Goal: Task Accomplishment & Management: Manage account settings

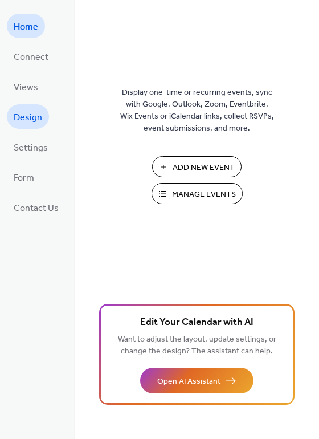
click at [33, 121] on span "Design" at bounding box center [28, 118] width 29 height 18
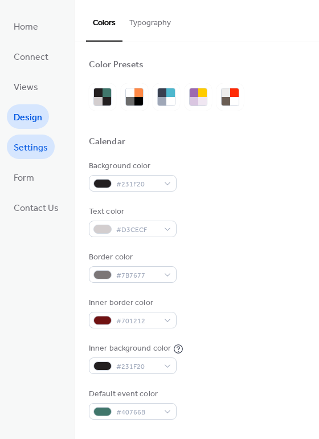
click at [20, 144] on span "Settings" at bounding box center [31, 148] width 34 height 18
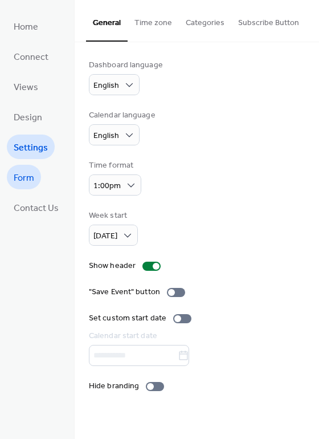
click at [22, 177] on span "Form" at bounding box center [24, 178] width 21 height 18
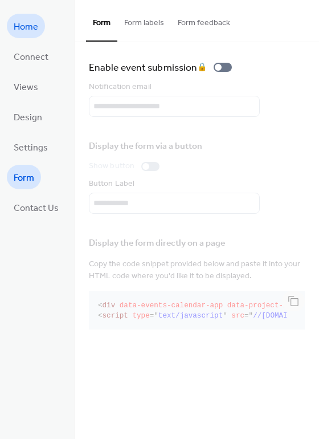
click at [20, 29] on span "Home" at bounding box center [26, 27] width 25 height 18
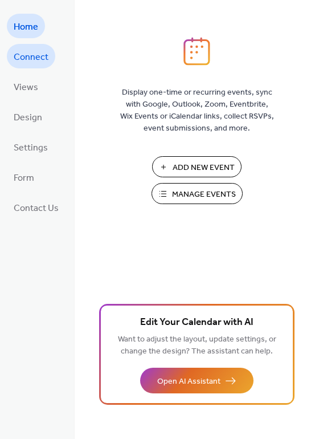
click at [40, 61] on span "Connect" at bounding box center [31, 57] width 35 height 18
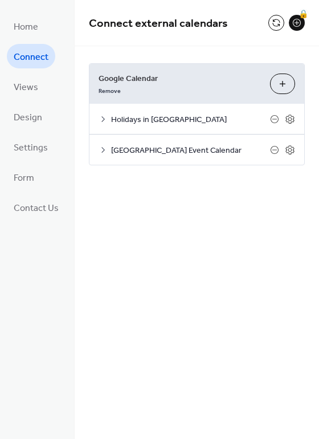
click at [95, 119] on div "Holidays in United States" at bounding box center [197, 119] width 215 height 30
click at [275, 116] on icon at bounding box center [274, 119] width 9 height 9
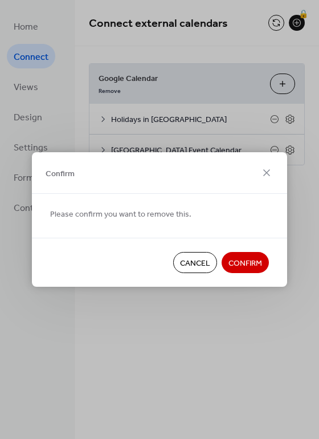
click at [255, 258] on span "Confirm" at bounding box center [246, 264] width 34 height 12
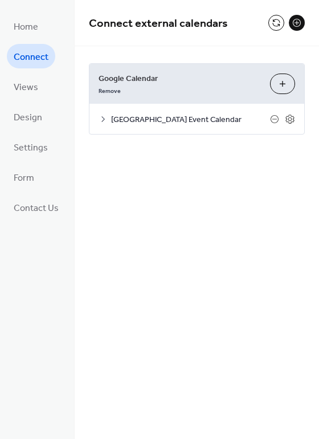
click at [287, 74] on button "Choose Calendars" at bounding box center [282, 84] width 25 height 21
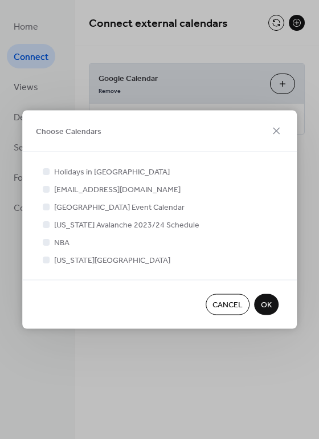
click at [235, 305] on span "Cancel" at bounding box center [228, 305] width 30 height 12
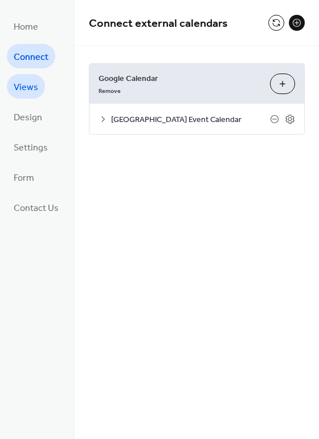
click at [22, 87] on span "Views" at bounding box center [26, 88] width 25 height 18
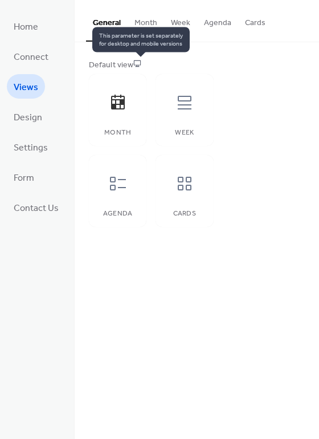
click at [139, 62] on icon at bounding box center [137, 63] width 8 height 8
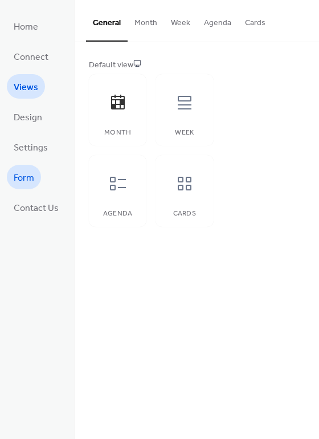
click at [25, 174] on span "Form" at bounding box center [24, 178] width 21 height 18
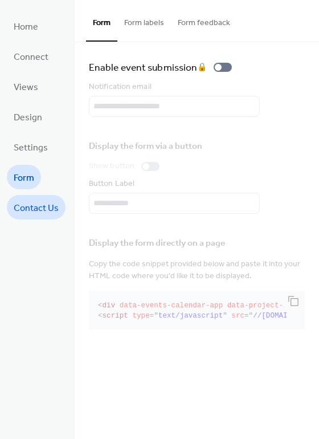
click at [29, 213] on span "Contact Us" at bounding box center [36, 209] width 45 height 18
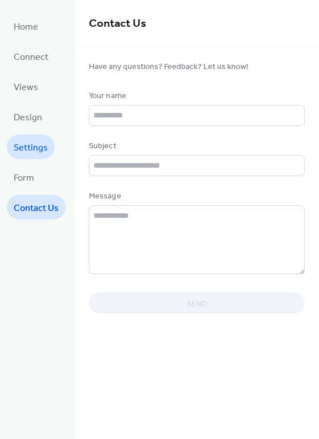
click at [44, 146] on span "Settings" at bounding box center [31, 148] width 34 height 18
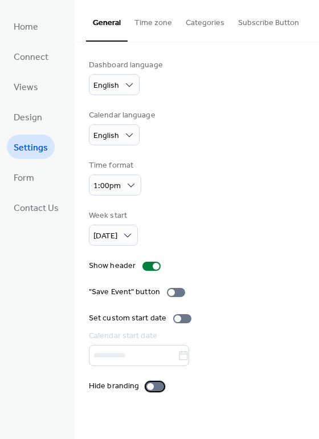
click at [153, 385] on div at bounding box center [155, 386] width 18 height 9
click at [253, 30] on button "Subscribe Button" at bounding box center [269, 20] width 75 height 40
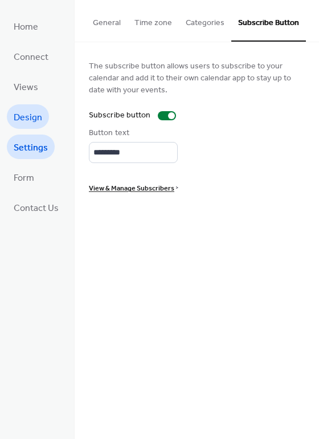
click at [29, 116] on span "Design" at bounding box center [28, 118] width 29 height 18
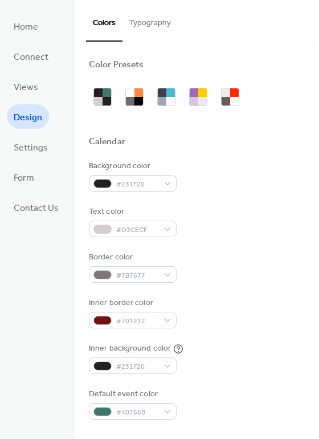
scroll to position [323, 0]
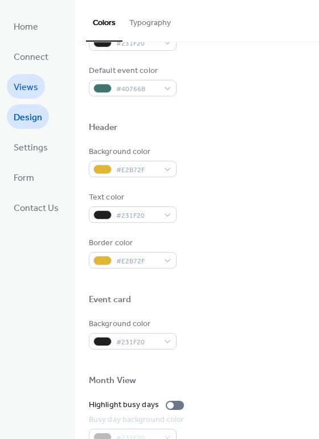
click at [28, 83] on span "Views" at bounding box center [26, 88] width 25 height 18
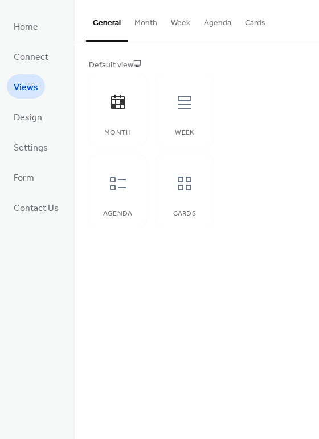
click at [147, 26] on button "Month" at bounding box center [146, 20] width 36 height 40
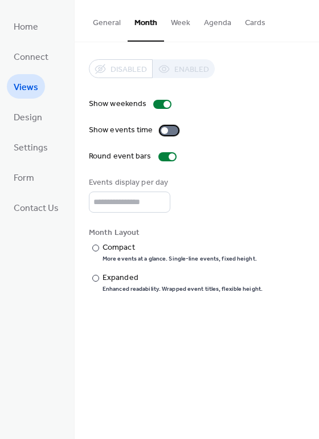
click at [167, 130] on div at bounding box center [169, 130] width 18 height 9
click at [108, 246] on div "Compact" at bounding box center [179, 248] width 152 height 12
click at [112, 277] on div "Expanded" at bounding box center [182, 278] width 158 height 12
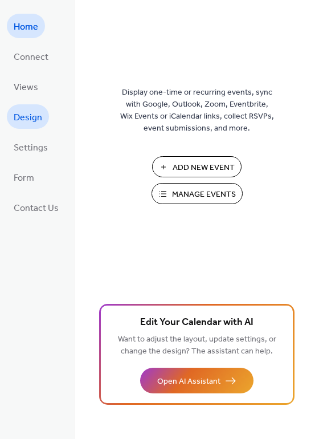
click at [27, 125] on span "Design" at bounding box center [28, 118] width 29 height 18
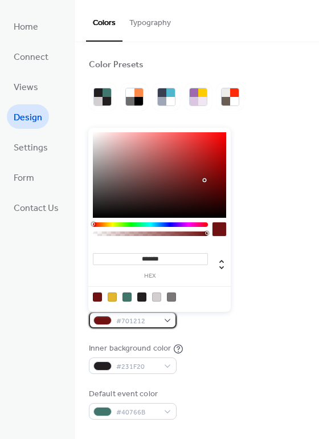
click at [168, 318] on div "#701212" at bounding box center [133, 320] width 88 height 17
click at [110, 295] on div at bounding box center [112, 297] width 9 height 9
type input "*******"
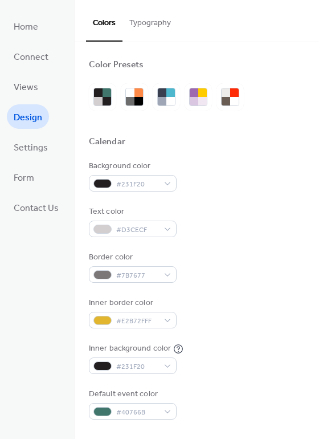
click at [243, 337] on div "Background color #231F20 Text color #D3CECF Border color #7B7677 Inner border c…" at bounding box center [197, 289] width 216 height 259
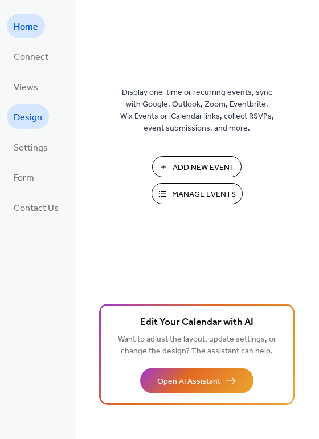
click at [16, 106] on link "Design" at bounding box center [28, 116] width 42 height 25
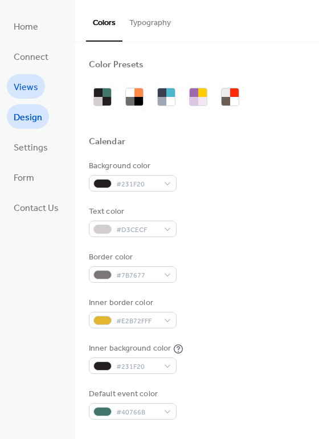
click at [29, 88] on span "Views" at bounding box center [26, 88] width 25 height 18
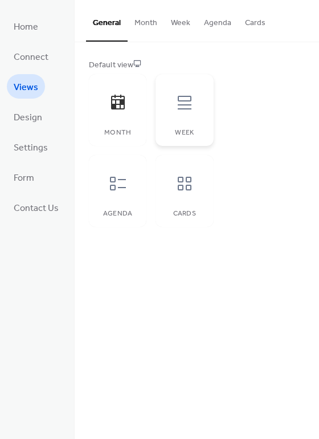
click at [186, 105] on icon at bounding box center [185, 103] width 14 height 14
click at [109, 109] on icon at bounding box center [118, 103] width 18 height 18
click at [111, 181] on icon at bounding box center [118, 183] width 18 height 18
click at [174, 204] on div "Cards" at bounding box center [185, 191] width 58 height 72
click at [180, 115] on div at bounding box center [185, 103] width 34 height 34
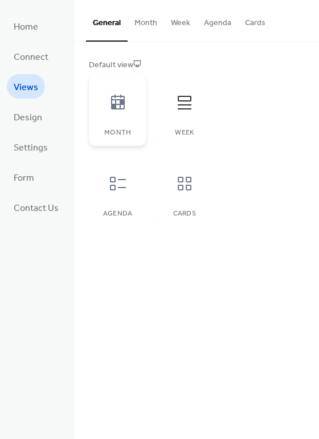
click at [118, 114] on div at bounding box center [118, 103] width 34 height 34
click at [263, 88] on div "Default view Month Week Agenda Cards" at bounding box center [197, 143] width 216 height 168
click at [31, 52] on span "Connect" at bounding box center [31, 57] width 35 height 18
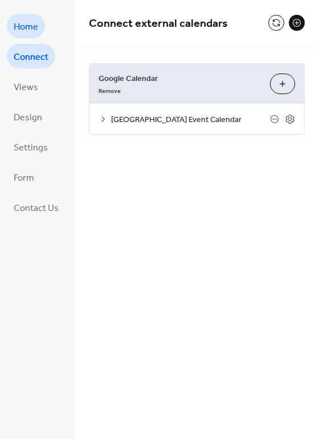
click at [26, 34] on span "Home" at bounding box center [26, 27] width 25 height 18
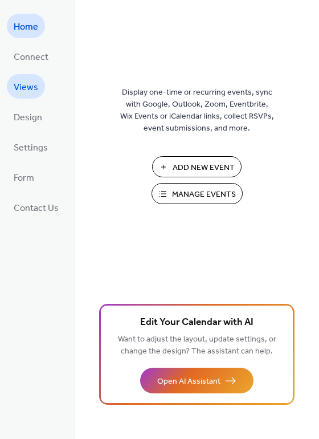
click at [34, 80] on span "Views" at bounding box center [26, 88] width 25 height 18
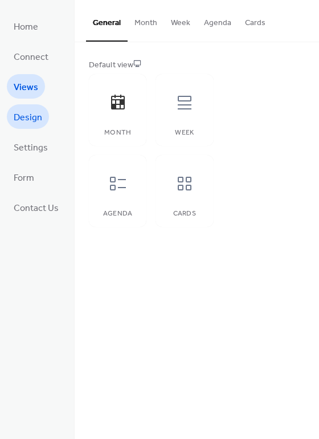
click at [30, 114] on span "Design" at bounding box center [28, 118] width 29 height 18
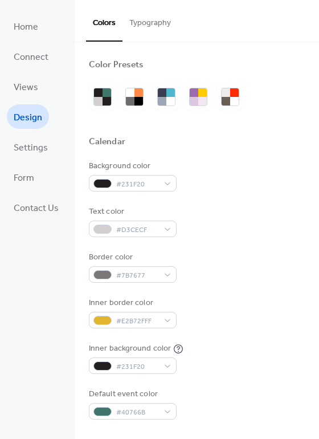
click at [35, 160] on ul "Home Connect Views Design Settings Form Contact Us" at bounding box center [36, 117] width 59 height 206
click at [35, 147] on span "Settings" at bounding box center [31, 148] width 34 height 18
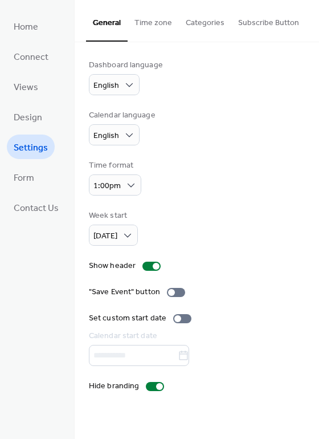
click at [187, 27] on button "Categories" at bounding box center [205, 20] width 52 height 40
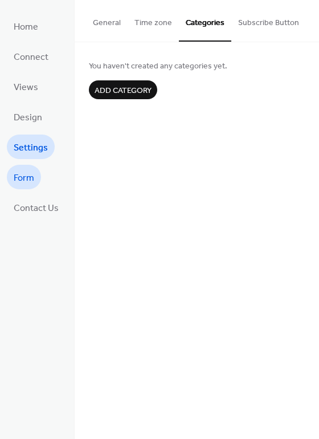
click at [20, 177] on span "Form" at bounding box center [24, 178] width 21 height 18
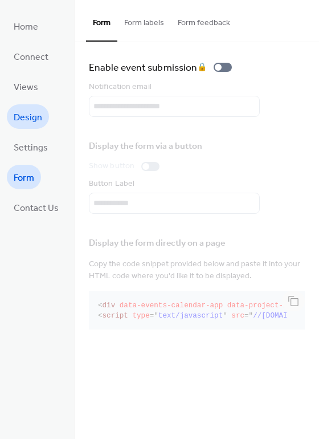
click at [21, 119] on span "Design" at bounding box center [28, 118] width 29 height 18
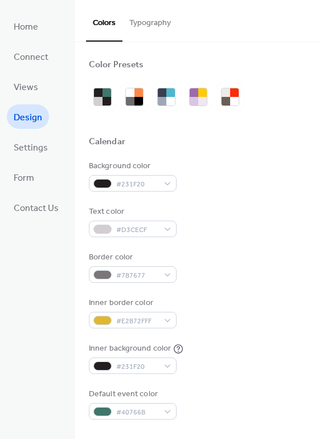
scroll to position [323, 0]
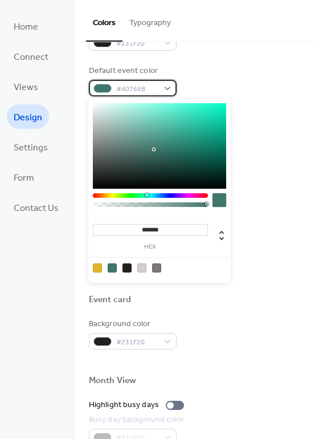
click at [174, 84] on div "#40766B" at bounding box center [133, 88] width 88 height 17
click at [100, 267] on div at bounding box center [97, 267] width 9 height 9
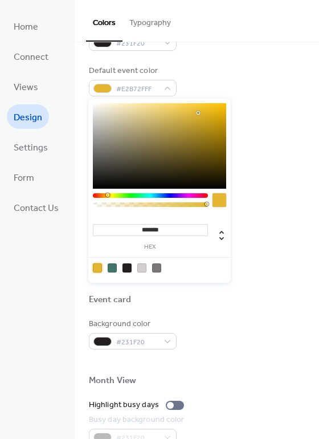
click at [115, 267] on div at bounding box center [112, 267] width 9 height 9
type input "*******"
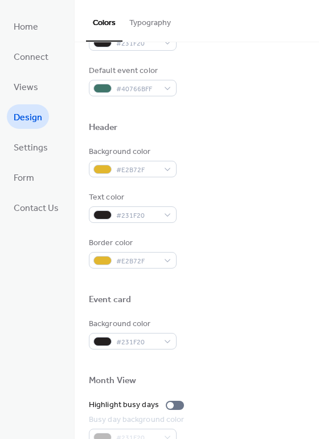
click at [224, 380] on div "Month View" at bounding box center [197, 382] width 216 height 15
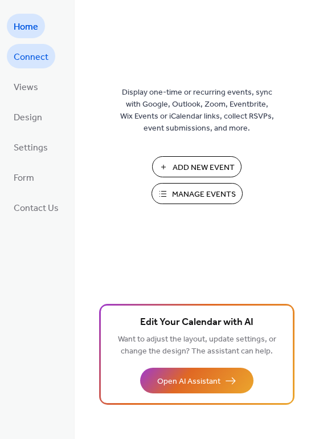
click at [35, 52] on span "Connect" at bounding box center [31, 57] width 35 height 18
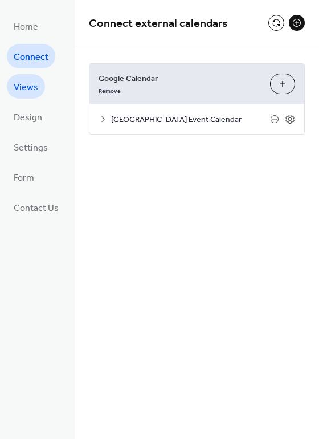
click at [26, 84] on span "Views" at bounding box center [26, 88] width 25 height 18
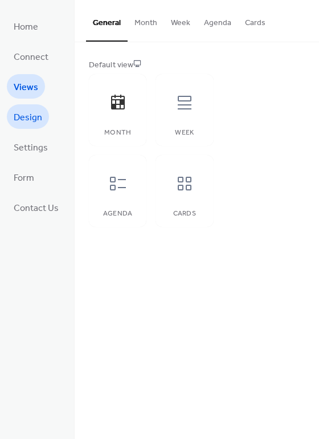
click at [31, 123] on span "Design" at bounding box center [28, 118] width 29 height 18
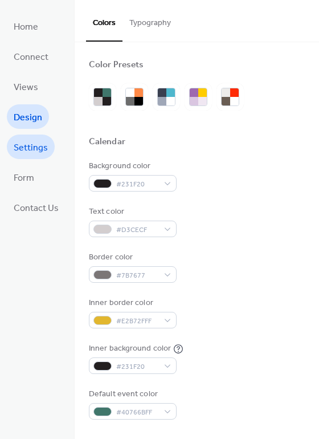
click at [39, 147] on span "Settings" at bounding box center [31, 148] width 34 height 18
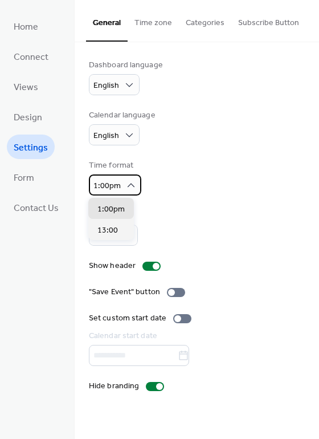
click at [121, 185] on div "1:00pm" at bounding box center [115, 184] width 52 height 21
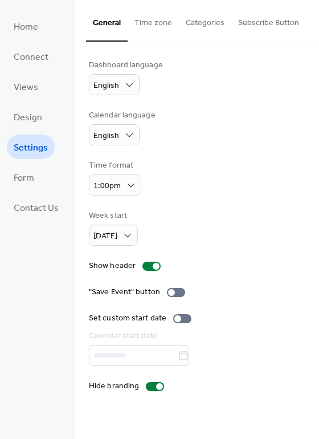
click at [146, 22] on button "Time zone" at bounding box center [153, 20] width 51 height 40
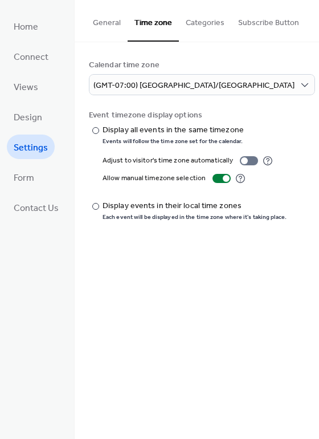
click at [200, 28] on button "Categories" at bounding box center [205, 20] width 52 height 40
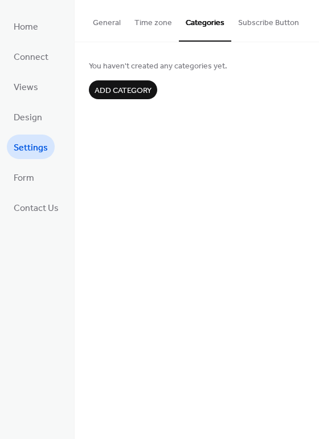
click at [270, 19] on button "Subscribe Button" at bounding box center [269, 20] width 75 height 40
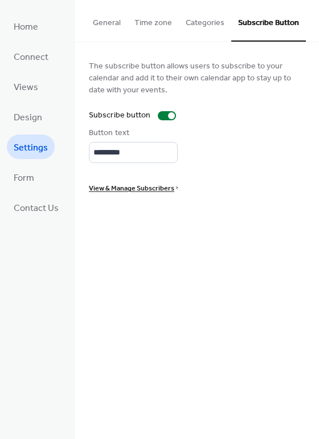
click at [100, 23] on button "General" at bounding box center [107, 20] width 42 height 40
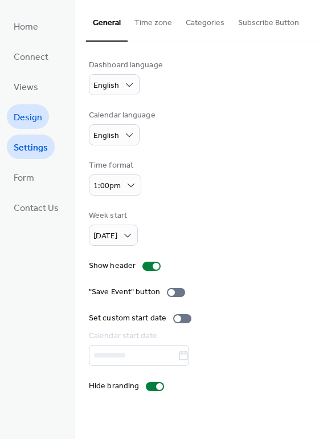
click at [23, 116] on span "Design" at bounding box center [28, 118] width 29 height 18
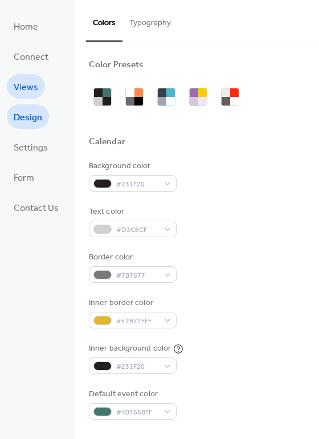
click at [29, 87] on span "Views" at bounding box center [26, 88] width 25 height 18
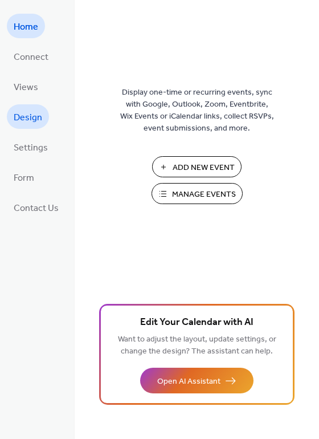
click at [37, 119] on span "Design" at bounding box center [28, 118] width 29 height 18
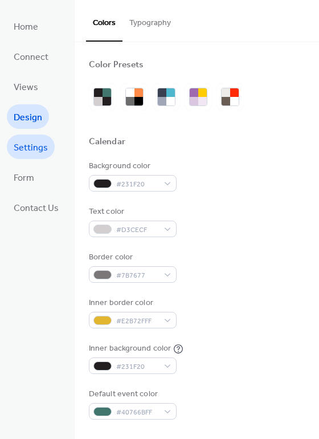
click at [39, 152] on span "Settings" at bounding box center [31, 148] width 34 height 18
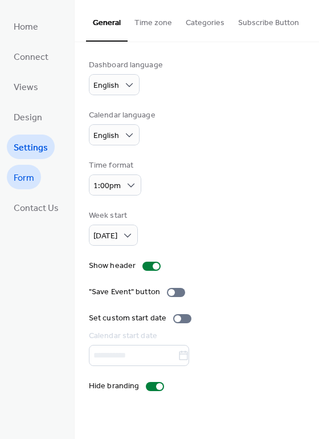
click at [34, 176] on span "Form" at bounding box center [24, 178] width 21 height 18
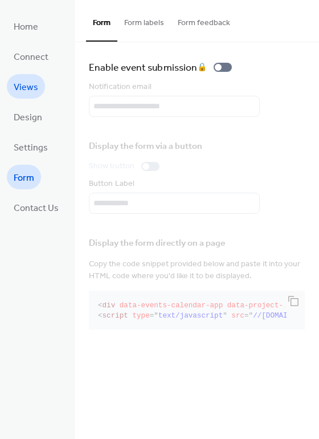
click at [30, 90] on span "Views" at bounding box center [26, 88] width 25 height 18
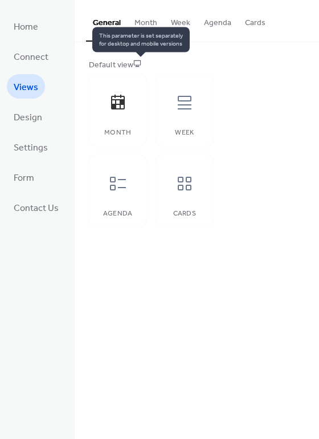
click at [141, 65] on icon at bounding box center [137, 63] width 7 height 6
click at [141, 63] on icon at bounding box center [137, 63] width 8 height 8
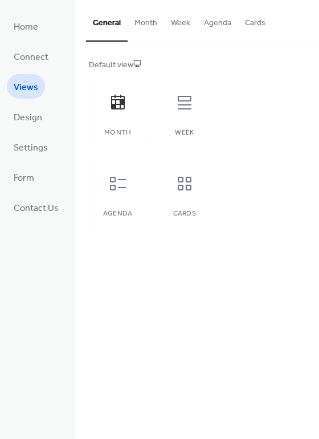
click at [144, 28] on button "Month" at bounding box center [146, 20] width 36 height 40
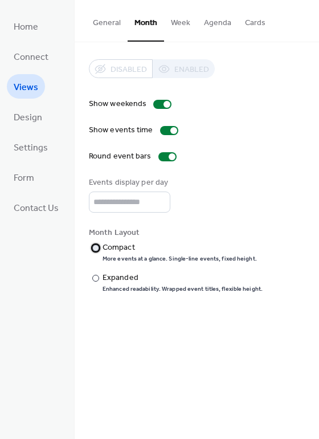
click at [109, 247] on div "Compact" at bounding box center [179, 248] width 152 height 12
click at [122, 275] on div "Expanded" at bounding box center [182, 278] width 158 height 12
click at [115, 245] on div "Compact" at bounding box center [179, 248] width 152 height 12
click at [32, 25] on span "Home" at bounding box center [26, 27] width 25 height 18
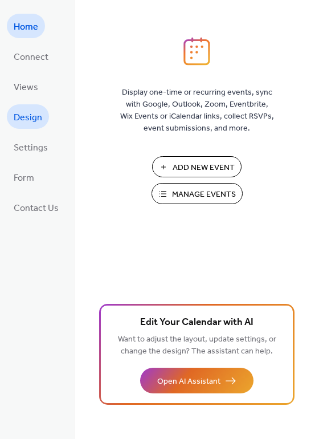
click at [15, 119] on span "Design" at bounding box center [28, 118] width 29 height 18
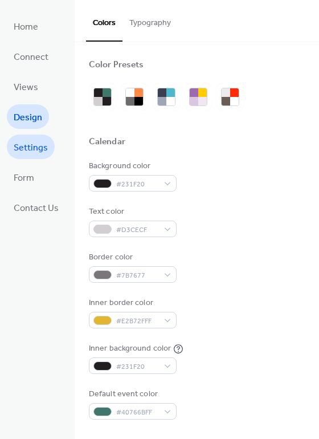
click at [16, 147] on span "Settings" at bounding box center [31, 148] width 34 height 18
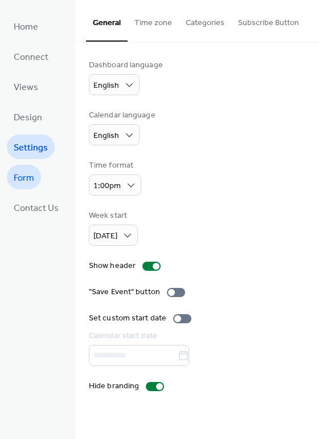
click at [17, 171] on span "Form" at bounding box center [24, 178] width 21 height 18
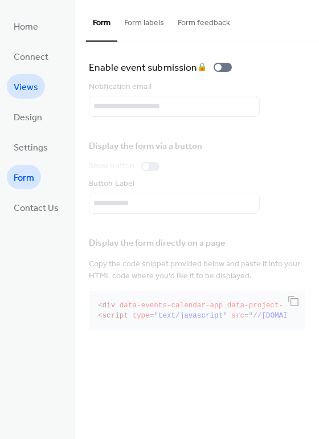
click at [24, 87] on span "Views" at bounding box center [26, 88] width 25 height 18
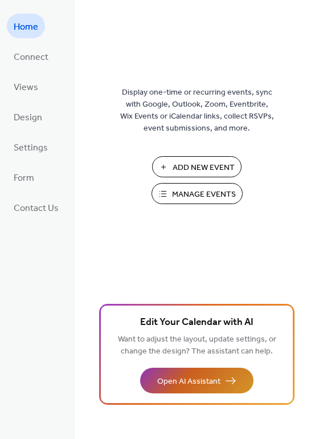
click at [176, 378] on span "Open AI Assistant" at bounding box center [188, 382] width 63 height 12
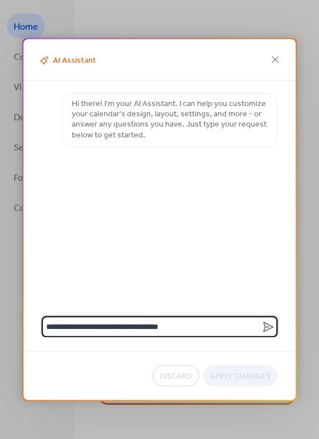
type textarea "**********"
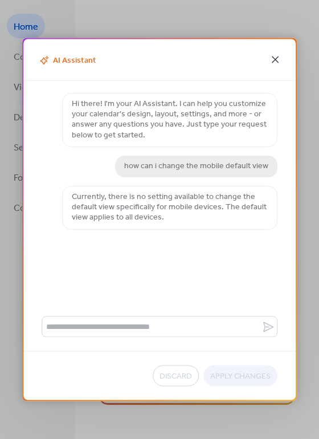
click at [275, 57] on icon at bounding box center [276, 60] width 14 height 14
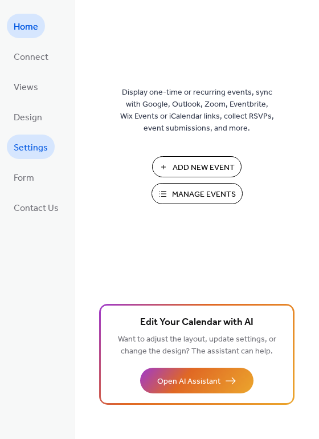
click at [43, 152] on span "Settings" at bounding box center [31, 148] width 34 height 18
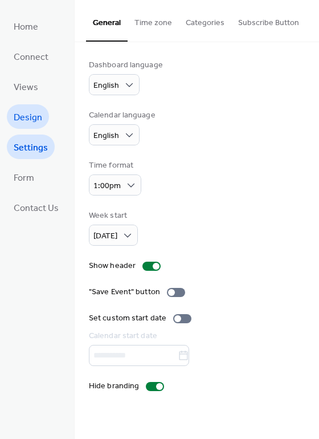
click at [34, 120] on span "Design" at bounding box center [28, 118] width 29 height 18
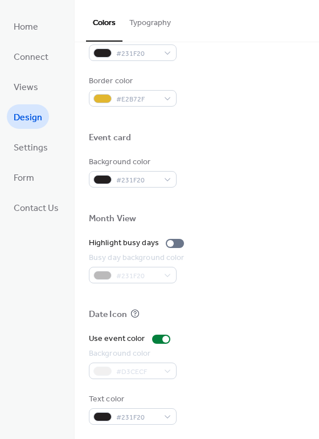
scroll to position [488, 0]
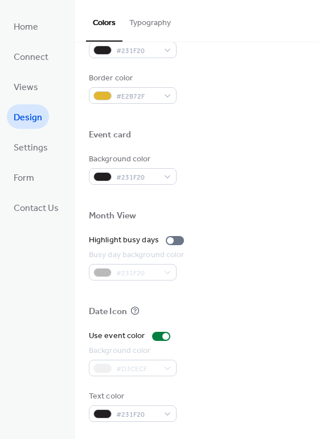
click at [139, 29] on button "Typography" at bounding box center [150, 20] width 55 height 40
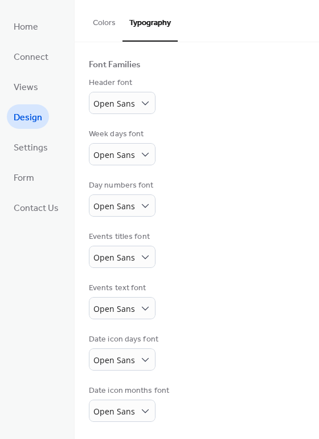
scroll to position [67, 0]
click at [109, 25] on button "Colors" at bounding box center [104, 20] width 36 height 40
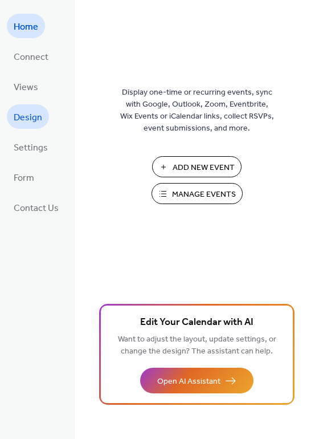
click at [30, 128] on link "Design" at bounding box center [28, 116] width 42 height 25
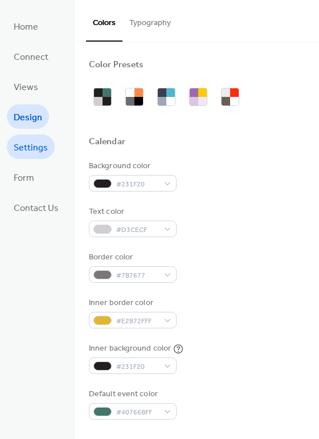
click at [30, 149] on span "Settings" at bounding box center [31, 148] width 34 height 18
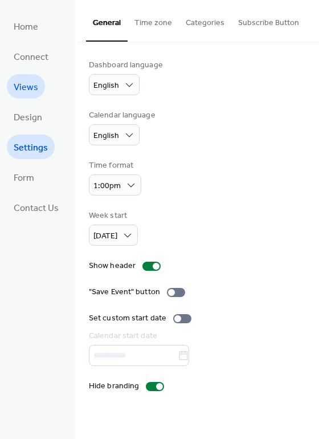
click at [25, 84] on span "Views" at bounding box center [26, 88] width 25 height 18
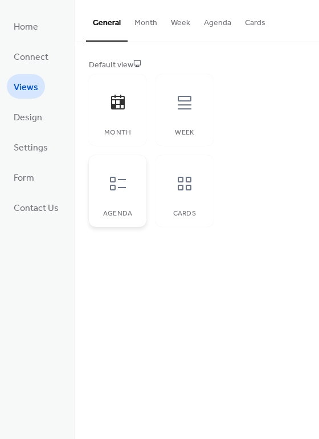
click at [125, 190] on div at bounding box center [118, 184] width 34 height 34
click at [195, 103] on div at bounding box center [185, 103] width 34 height 34
click at [119, 119] on div at bounding box center [118, 103] width 34 height 34
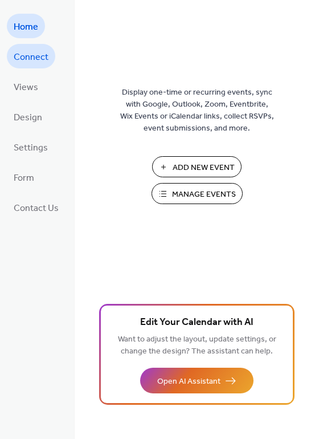
click at [16, 63] on span "Connect" at bounding box center [31, 57] width 35 height 18
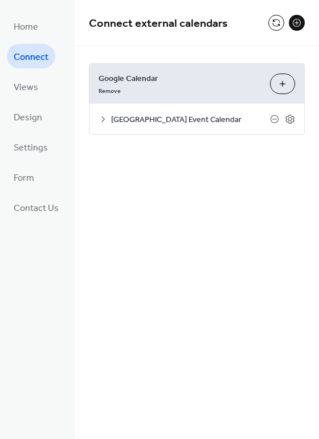
click at [169, 122] on span "[GEOGRAPHIC_DATA] Event Calendar" at bounding box center [190, 120] width 159 height 12
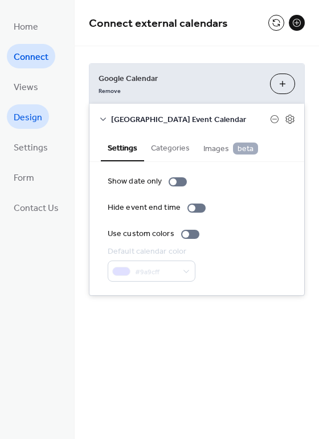
click at [40, 111] on span "Design" at bounding box center [28, 118] width 29 height 18
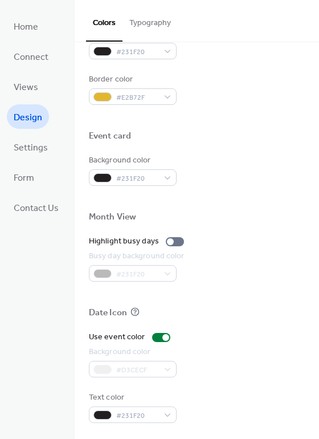
scroll to position [488, 0]
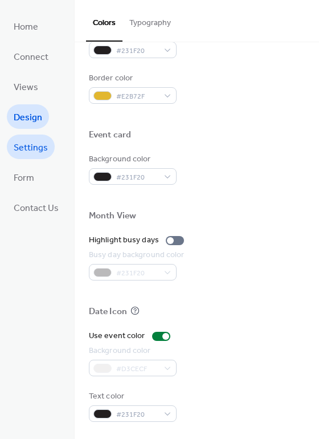
click at [19, 144] on span "Settings" at bounding box center [31, 148] width 34 height 18
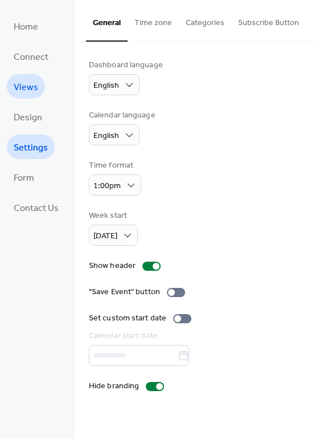
click at [33, 87] on span "Views" at bounding box center [26, 88] width 25 height 18
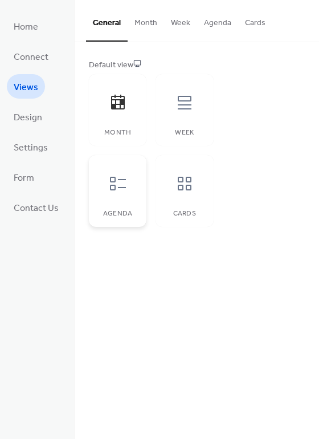
click at [116, 181] on icon at bounding box center [118, 183] width 18 height 18
click at [26, 141] on span "Settings" at bounding box center [31, 148] width 34 height 18
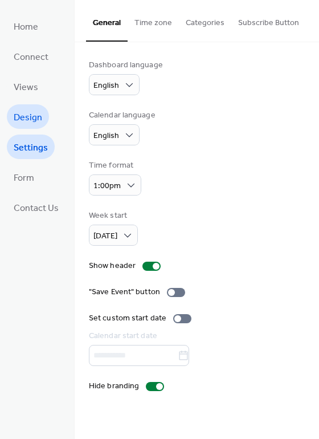
click at [35, 121] on span "Design" at bounding box center [28, 118] width 29 height 18
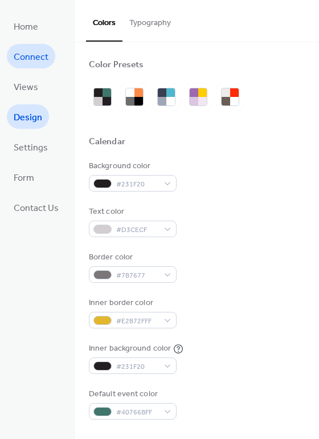
click at [32, 61] on span "Connect" at bounding box center [31, 57] width 35 height 18
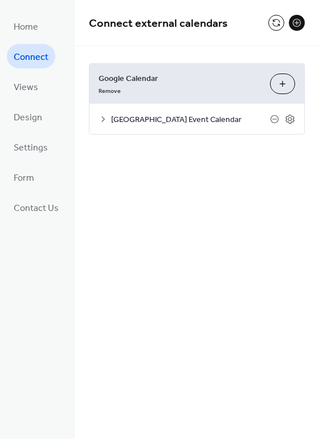
click at [205, 123] on span "Wheat Ridge Lanes Event Calendar" at bounding box center [190, 120] width 159 height 12
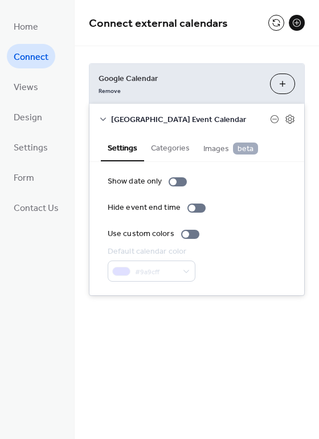
click at [205, 123] on span "Wheat Ridge Lanes Event Calendar" at bounding box center [190, 120] width 159 height 12
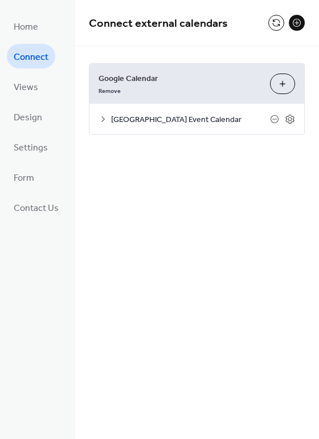
click at [100, 121] on icon at bounding box center [103, 119] width 9 height 9
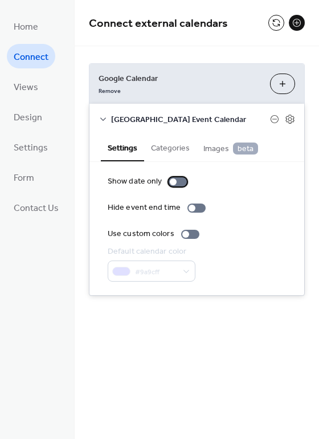
click at [182, 182] on div at bounding box center [178, 181] width 18 height 9
click at [179, 182] on div at bounding box center [182, 181] width 7 height 7
click at [178, 149] on button "Categories" at bounding box center [170, 147] width 52 height 26
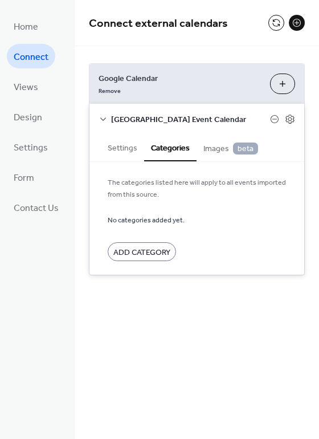
click at [107, 123] on icon at bounding box center [103, 119] width 9 height 9
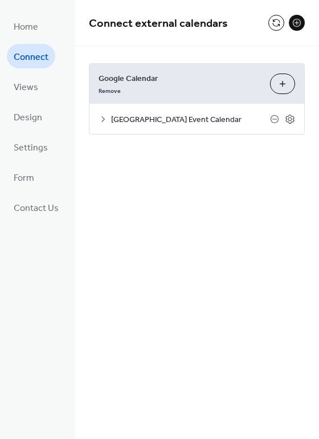
click at [275, 88] on button "Choose Calendars" at bounding box center [282, 84] width 25 height 21
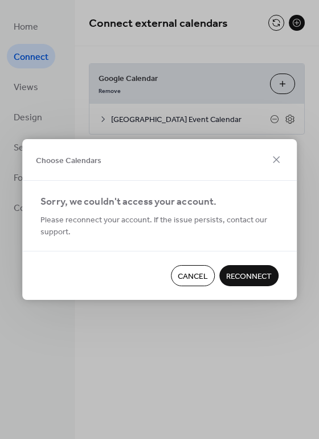
click at [211, 265] on div "Cancel Reconnect" at bounding box center [159, 275] width 275 height 49
click at [198, 274] on span "Cancel" at bounding box center [193, 277] width 30 height 12
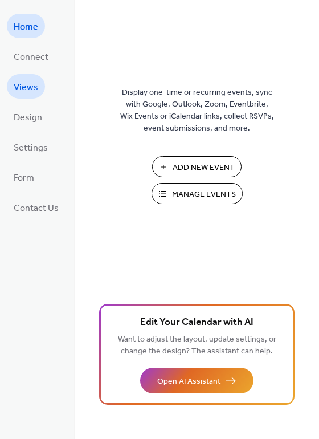
click at [27, 84] on span "Views" at bounding box center [26, 88] width 25 height 18
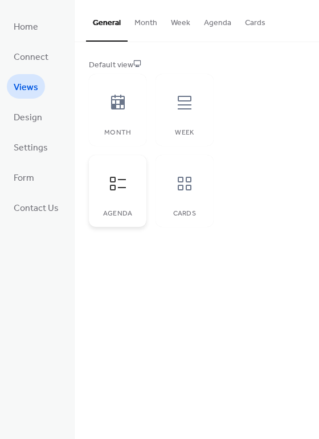
click at [119, 182] on icon at bounding box center [118, 183] width 18 height 18
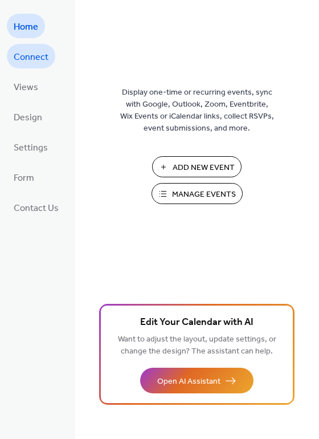
click at [29, 56] on span "Connect" at bounding box center [31, 57] width 35 height 18
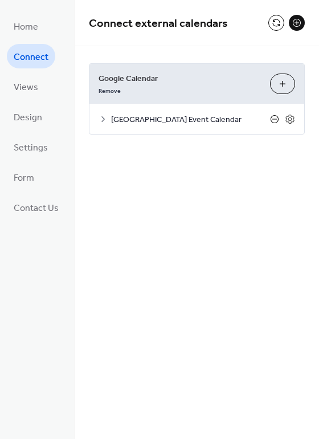
click at [272, 116] on icon at bounding box center [275, 119] width 8 height 8
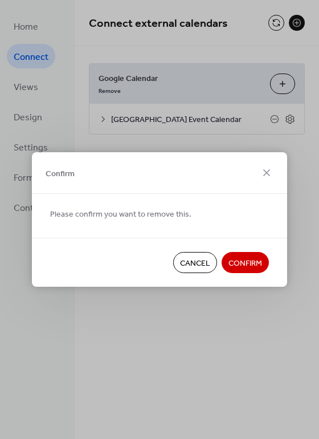
click at [258, 263] on span "Confirm" at bounding box center [246, 264] width 34 height 12
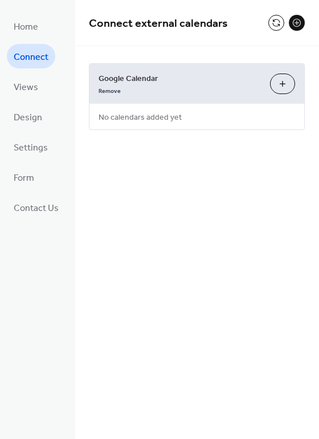
click at [289, 86] on button "Choose Calendars" at bounding box center [282, 84] width 25 height 21
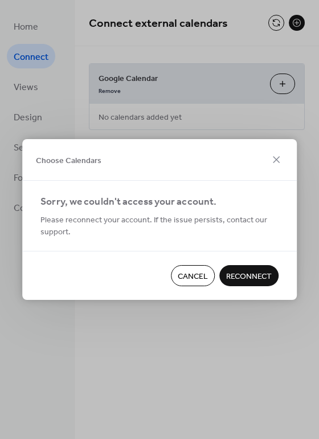
click at [254, 281] on span "Reconnect" at bounding box center [249, 277] width 46 height 12
click at [190, 277] on span "Cancel" at bounding box center [193, 277] width 30 height 12
